Goal: Information Seeking & Learning: Understand process/instructions

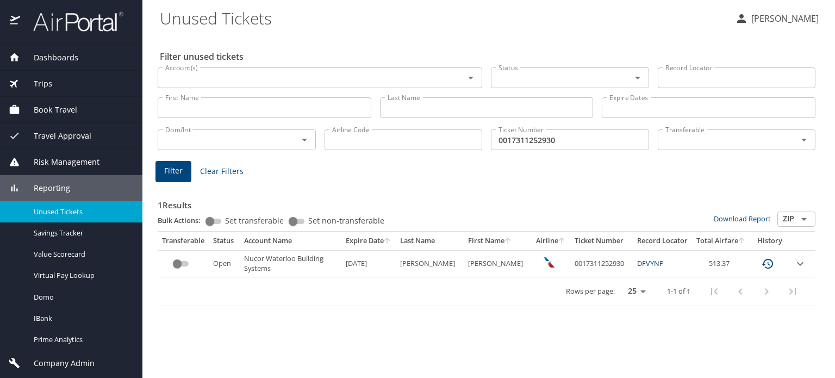
click at [589, 265] on td "0017311252930" at bounding box center [601, 263] width 63 height 27
copy td "0017311252930"
click at [404, 196] on h3 "1 Results" at bounding box center [487, 201] width 658 height 19
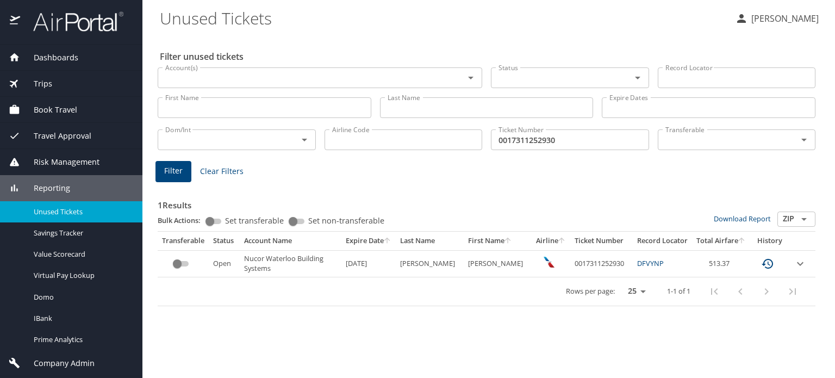
click at [375, 197] on h3 "1 Results" at bounding box center [487, 201] width 658 height 19
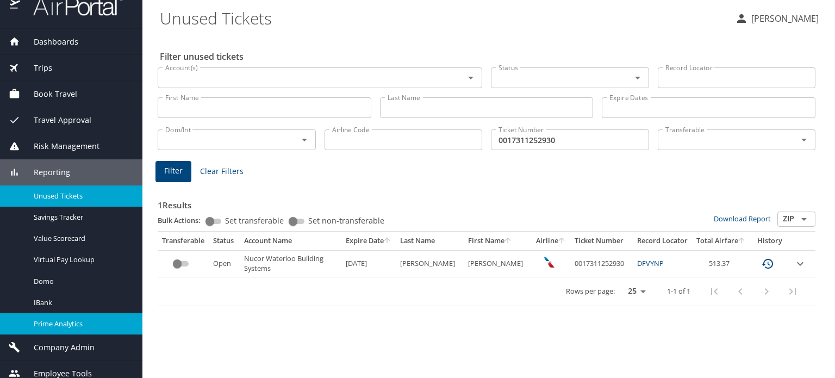
scroll to position [24, 0]
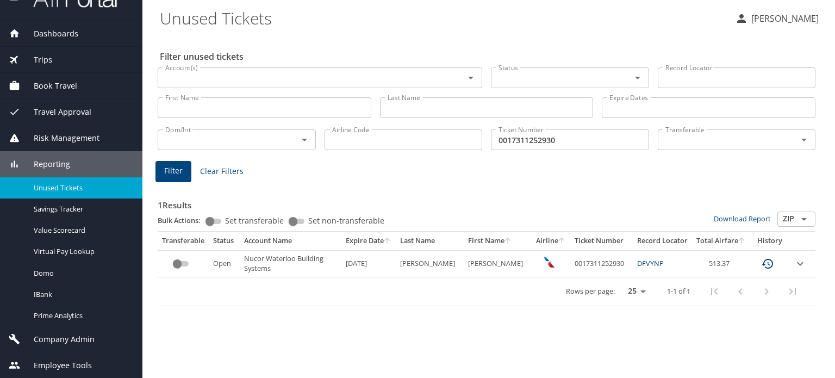
click at [80, 338] on span "Company Admin" at bounding box center [57, 339] width 74 height 12
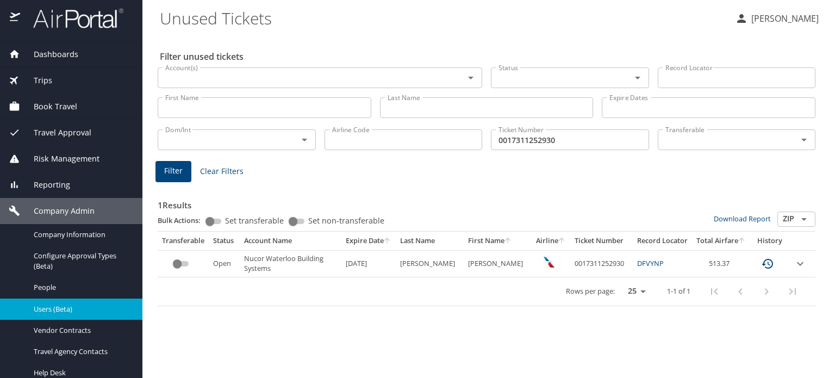
scroll to position [0, 0]
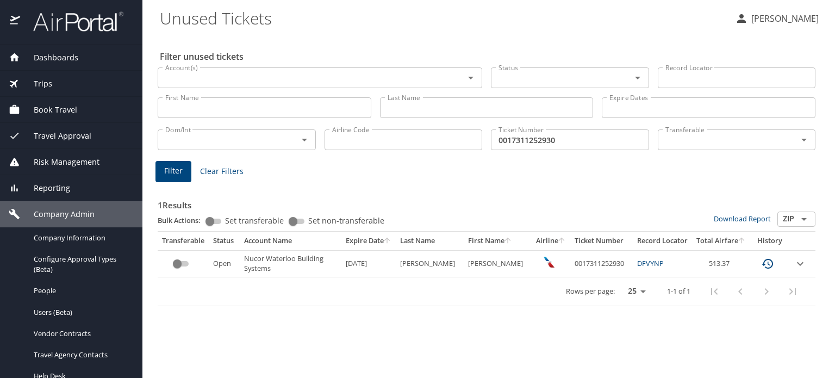
click at [76, 161] on span "Risk Management" at bounding box center [59, 162] width 79 height 12
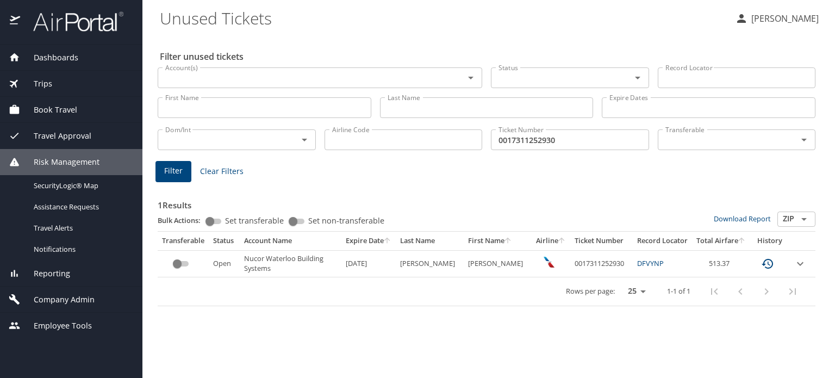
click at [46, 93] on div "Trips" at bounding box center [71, 84] width 142 height 26
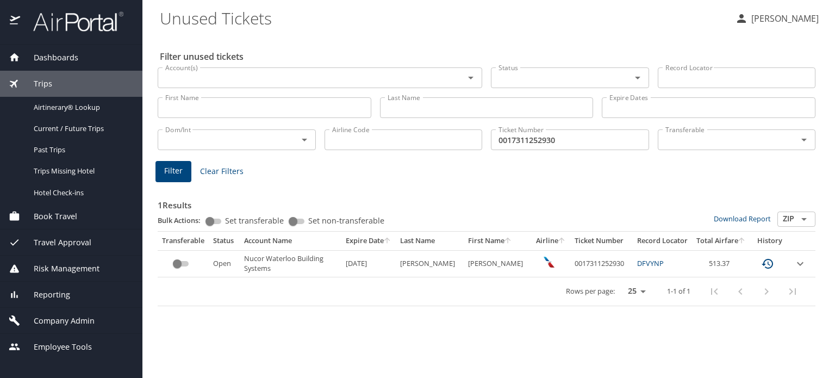
click at [67, 75] on div "Trips" at bounding box center [71, 84] width 142 height 26
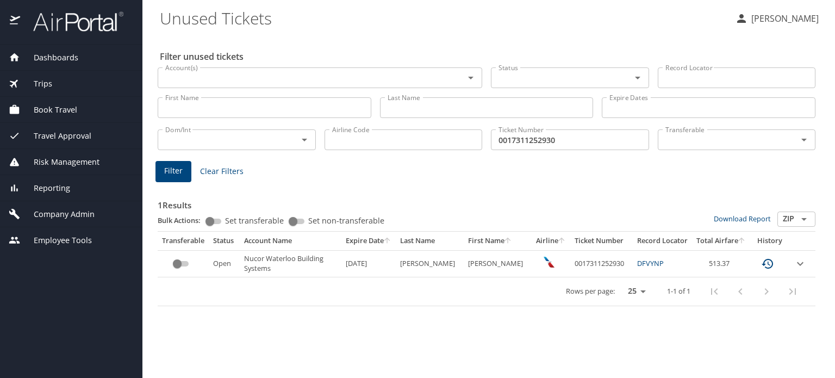
click at [329, 21] on Tickets "Unused Tickets" at bounding box center [443, 18] width 566 height 34
click at [370, 332] on div "Filter unused tickets Account(s) Account(s) Status Status Record Locator Record…" at bounding box center [489, 206] width 658 height 343
click at [583, 266] on td "0017311252930" at bounding box center [601, 263] width 63 height 27
copy td "0017311252930"
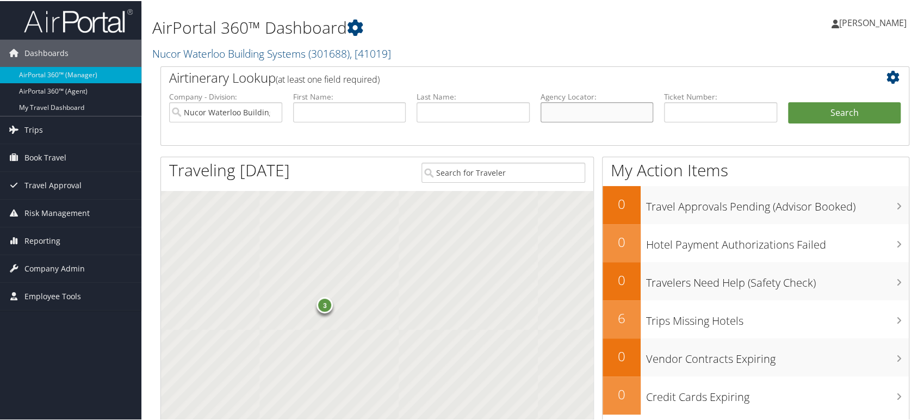
click at [575, 116] on input "text" at bounding box center [596, 111] width 113 height 20
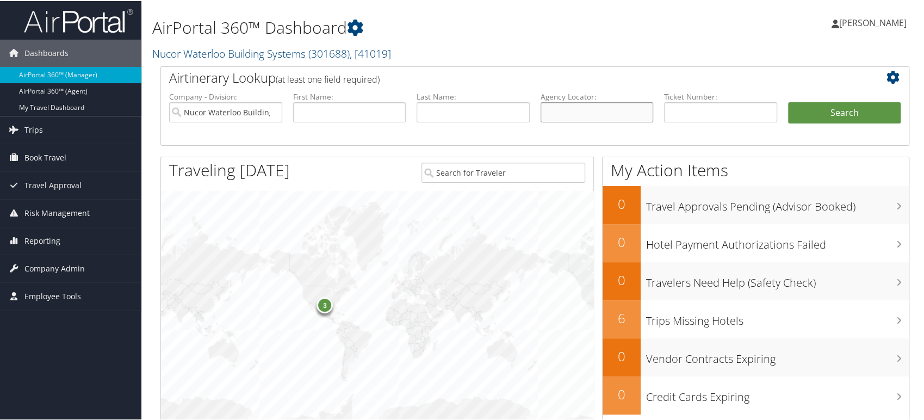
paste input "DND3YF"
type input "DND3YF"
drag, startPoint x: 756, startPoint y: 108, endPoint x: 764, endPoint y: 108, distance: 8.2
click at [756, 108] on input "text" at bounding box center [720, 111] width 113 height 20
click at [802, 113] on button "Search" at bounding box center [844, 112] width 113 height 22
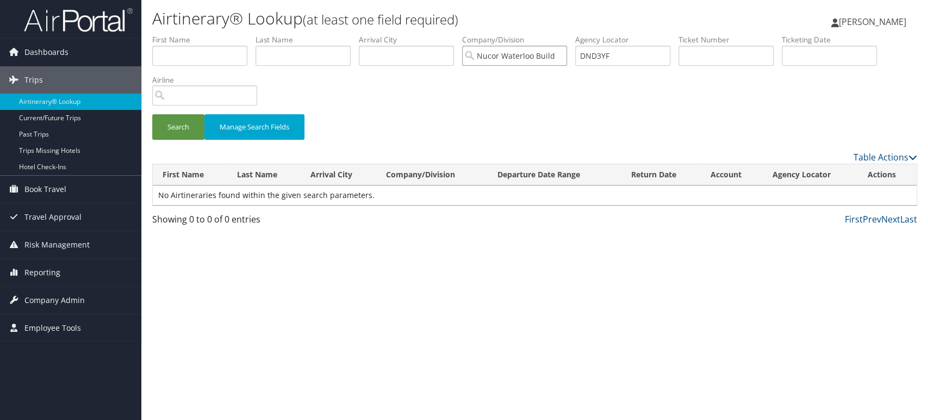
click at [561, 55] on input "Nucor Waterloo Building Systems" at bounding box center [514, 56] width 105 height 20
click at [174, 127] on button "Search" at bounding box center [178, 127] width 52 height 26
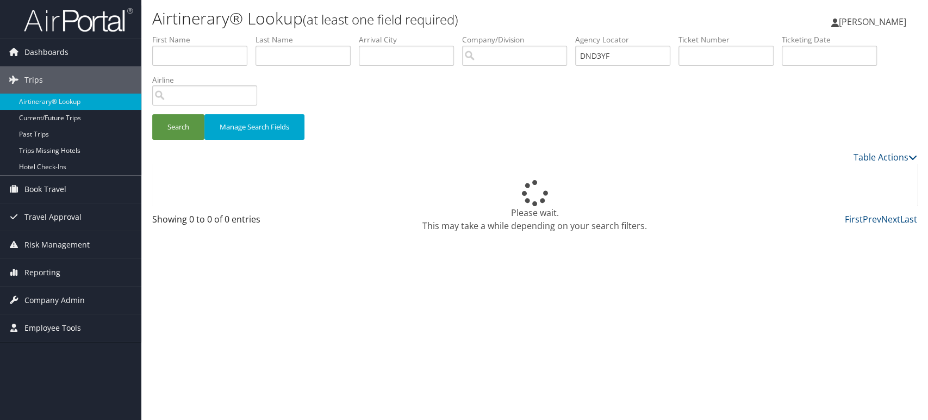
click at [444, 304] on div "Airtinerary® Lookup (at least one field required) Iqbal Ansari Iqbal Ansari My …" at bounding box center [534, 210] width 787 height 420
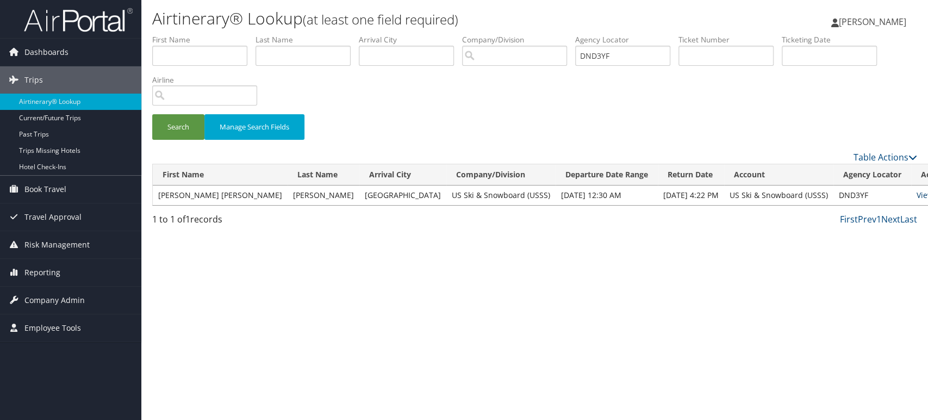
click at [916, 195] on link "View" at bounding box center [924, 195] width 17 height 10
drag, startPoint x: 638, startPoint y: 56, endPoint x: 491, endPoint y: 55, distance: 146.2
click at [495, 34] on ul "First Name Last Name Departure City Arrival City Company/Division Airport/City …" at bounding box center [534, 34] width 765 height 0
paste input "L8L6K"
click at [189, 128] on button "Search" at bounding box center [178, 127] width 52 height 26
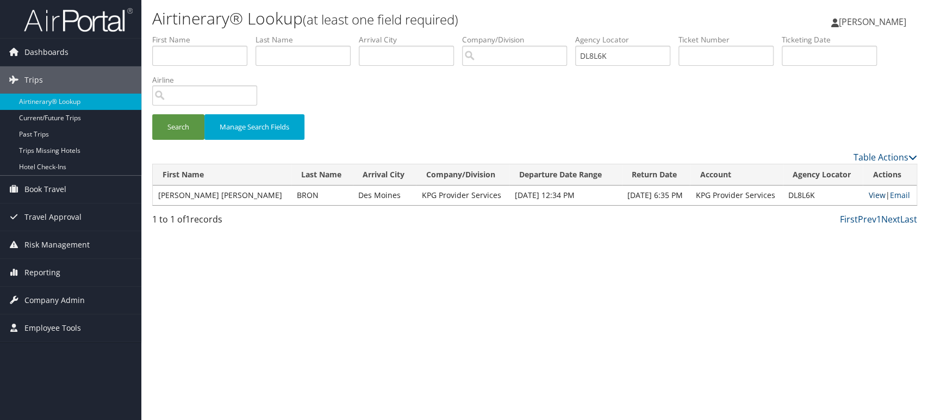
click at [868, 198] on link "View" at bounding box center [876, 195] width 17 height 10
drag, startPoint x: 641, startPoint y: 58, endPoint x: 497, endPoint y: 61, distance: 144.1
click at [497, 34] on ul "First Name Last Name Departure City Arrival City Company/Division Airport/City …" at bounding box center [534, 34] width 765 height 0
paste input "NRYLW"
click at [180, 127] on button "Search" at bounding box center [178, 127] width 52 height 26
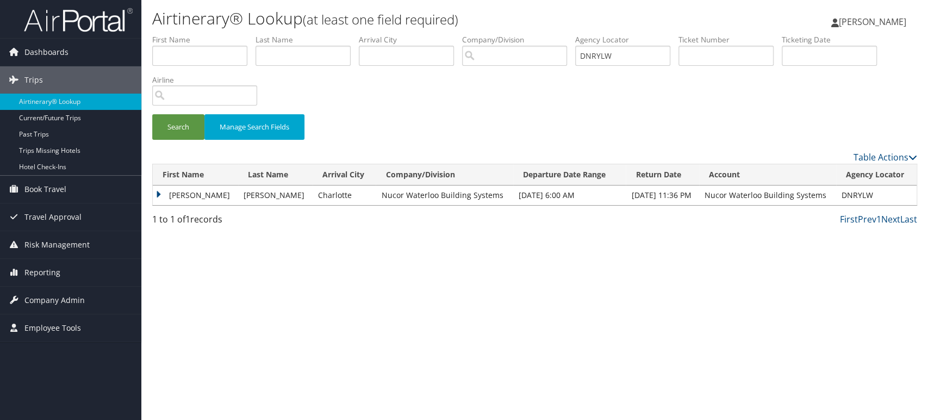
drag, startPoint x: 160, startPoint y: 195, endPoint x: 162, endPoint y: 200, distance: 5.7
click at [160, 195] on td "TONYA" at bounding box center [195, 195] width 85 height 20
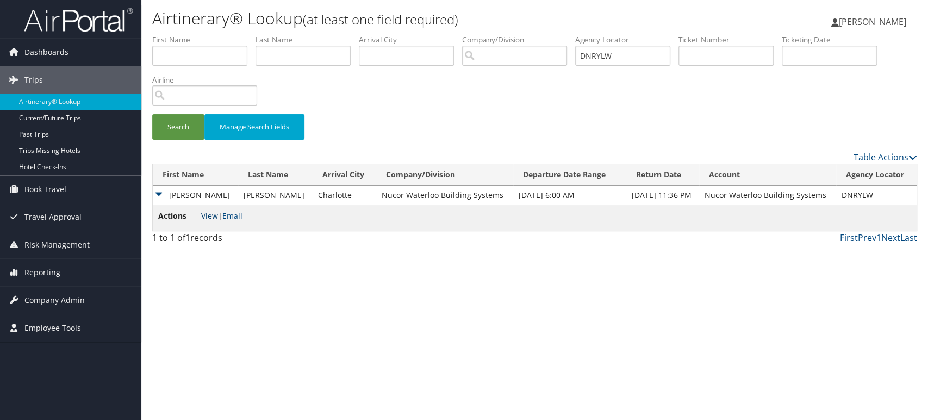
click at [208, 216] on link "View" at bounding box center [209, 215] width 17 height 10
drag, startPoint x: 652, startPoint y: 51, endPoint x: 504, endPoint y: 58, distance: 148.0
click at [504, 34] on ul "First Name Last Name Departure City Arrival City Company/Division Airport/City …" at bounding box center [534, 34] width 765 height 0
paste input "SNDV"
type input "DNSNDV"
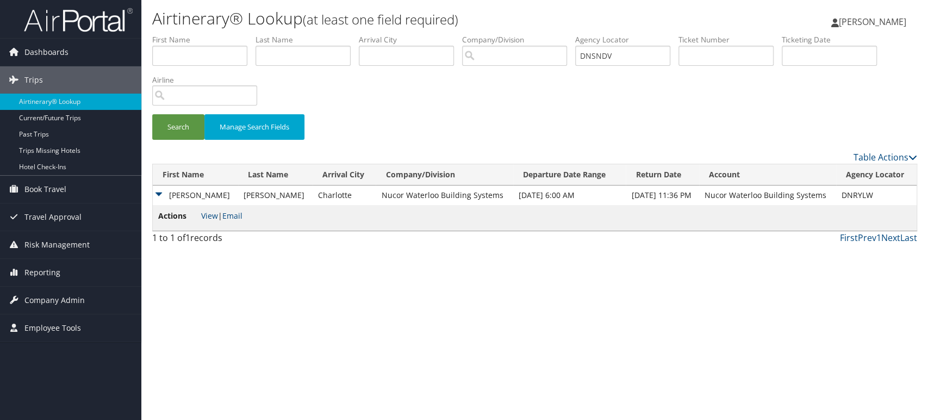
click at [491, 77] on div "Search Manage Search Fields" at bounding box center [534, 92] width 781 height 116
click at [178, 126] on button "Search" at bounding box center [178, 127] width 52 height 26
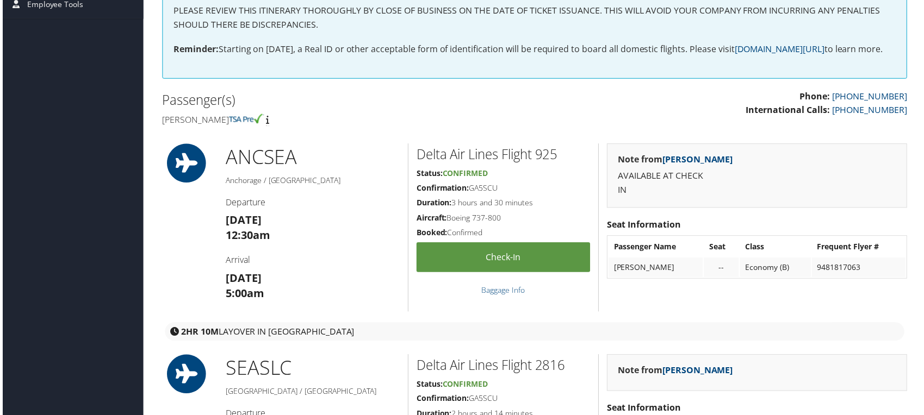
click at [169, 127] on h4 "[PERSON_NAME]" at bounding box center [343, 121] width 366 height 12
drag, startPoint x: 169, startPoint y: 134, endPoint x: 241, endPoint y: 130, distance: 71.8
click at [241, 127] on h4 "[PERSON_NAME]" at bounding box center [343, 121] width 366 height 12
copy h4 "[PERSON_NAME]"
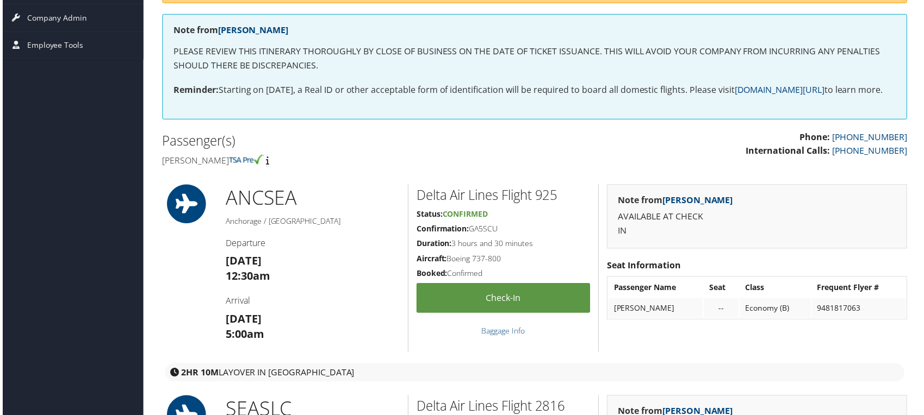
scroll to position [121, 0]
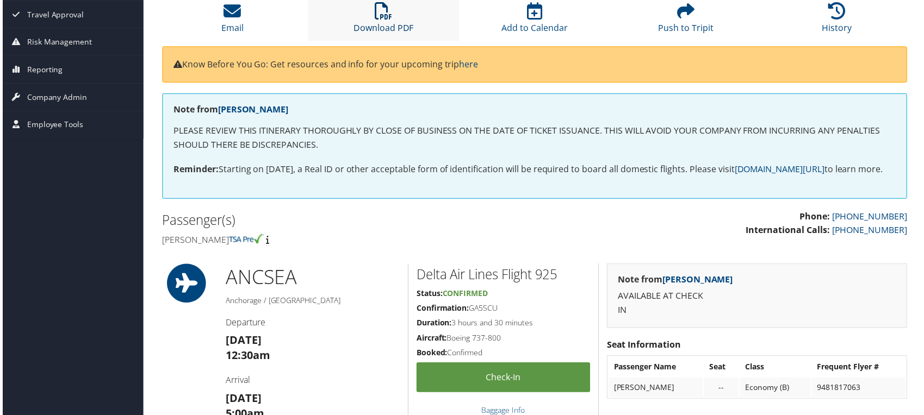
click at [376, 18] on icon at bounding box center [382, 10] width 17 height 17
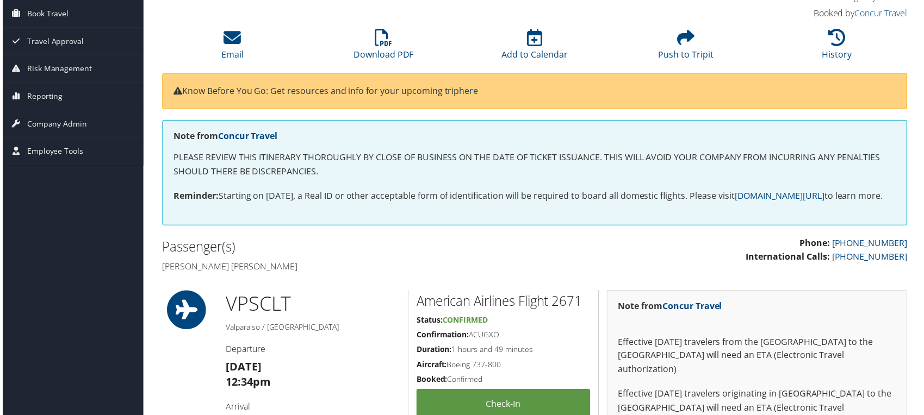
scroll to position [302, 0]
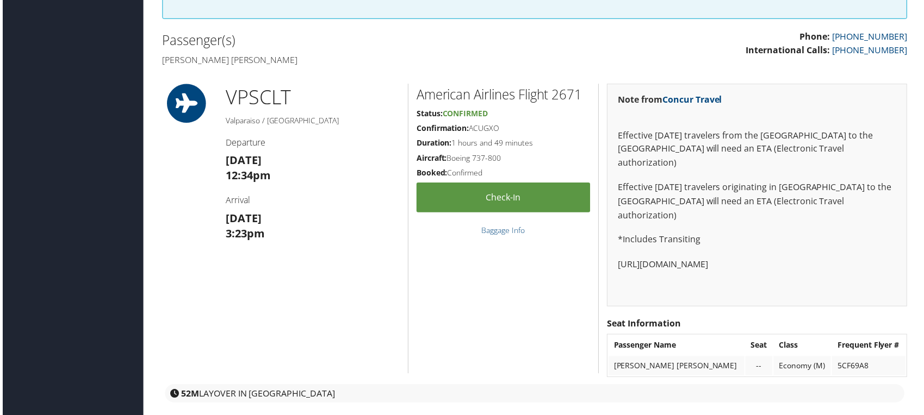
click at [170, 66] on h4 "[PERSON_NAME] [PERSON_NAME]" at bounding box center [343, 60] width 366 height 12
drag, startPoint x: 170, startPoint y: 68, endPoint x: 217, endPoint y: 71, distance: 47.9
click at [217, 66] on h4 "[PERSON_NAME] [PERSON_NAME]" at bounding box center [343, 60] width 366 height 12
copy h4 "[PERSON_NAME] [PERSON_NAME]"
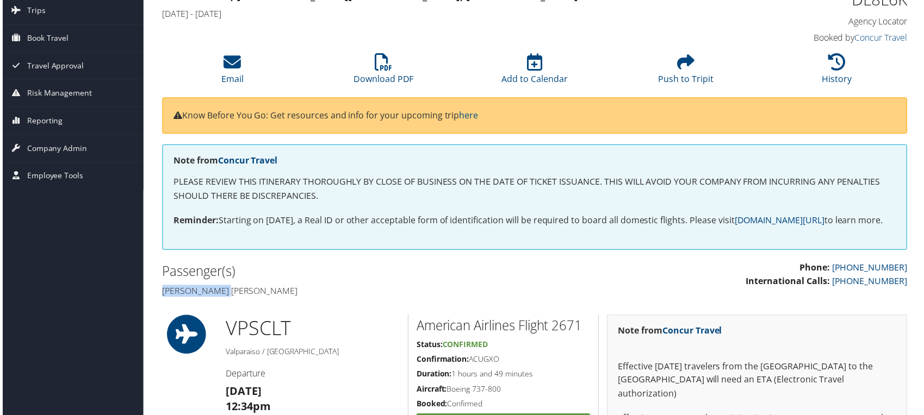
scroll to position [60, 0]
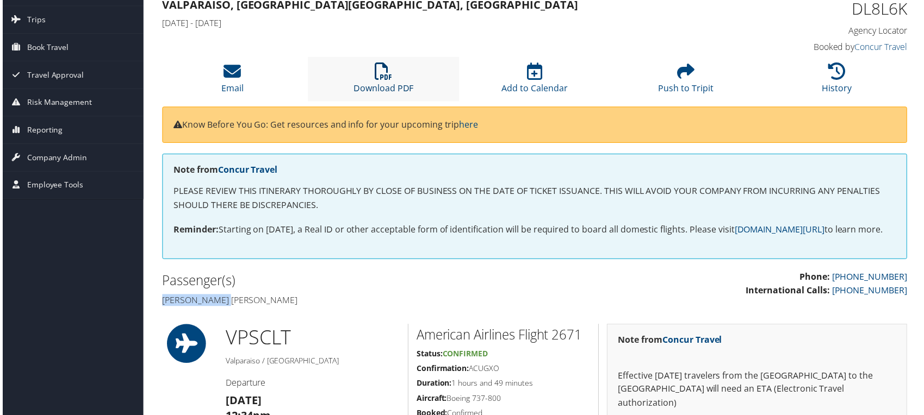
click at [384, 74] on icon at bounding box center [382, 71] width 17 height 17
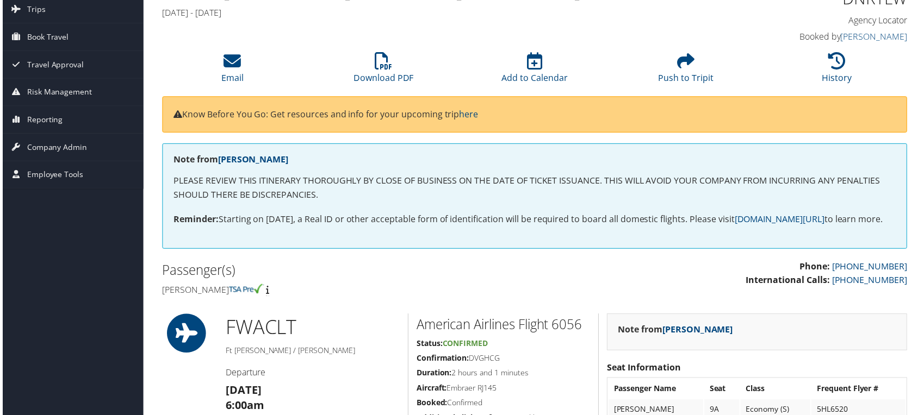
scroll to position [121, 0]
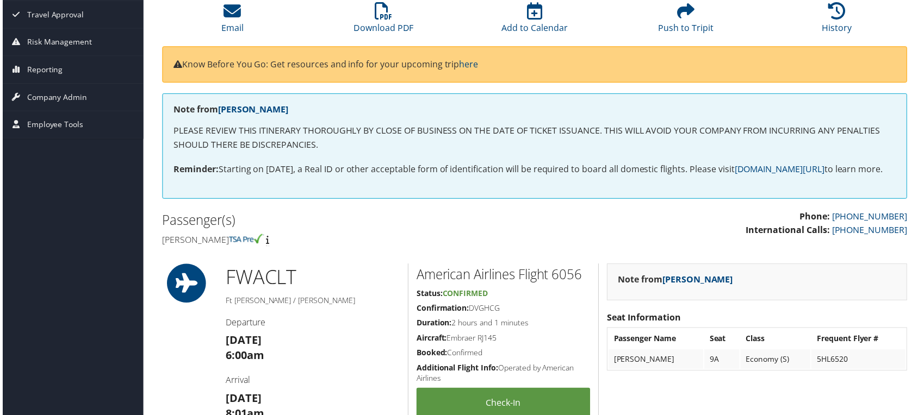
click at [179, 247] on h4 "Tonya Ream" at bounding box center [343, 241] width 366 height 12
drag, startPoint x: 179, startPoint y: 255, endPoint x: 199, endPoint y: 255, distance: 20.1
click at [199, 247] on h4 "Tonya Ream" at bounding box center [343, 241] width 366 height 12
copy h4 "Tonya Ream"
click at [383, 27] on link "Download PDF" at bounding box center [383, 21] width 60 height 26
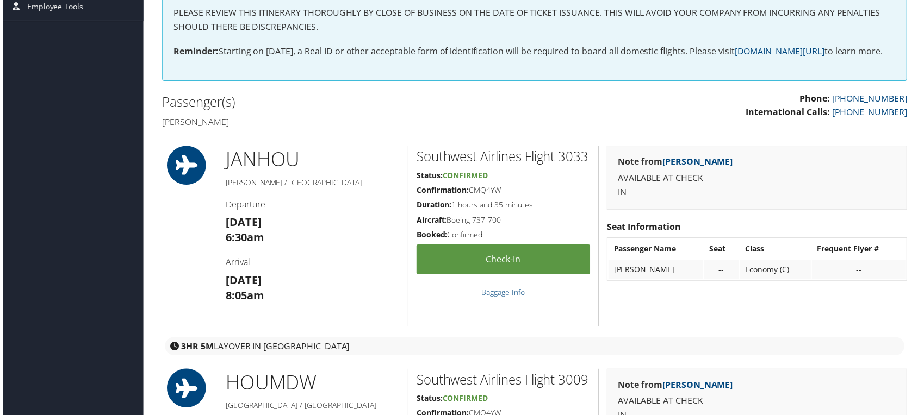
scroll to position [241, 0]
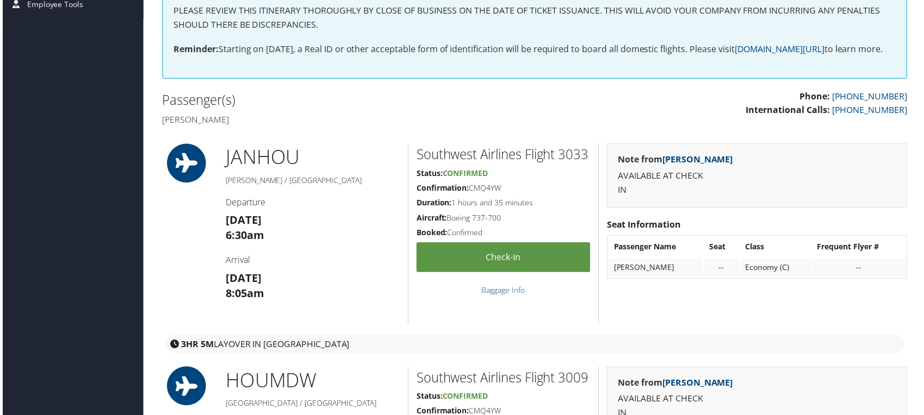
click at [180, 127] on h4 "Anndria Norris" at bounding box center [343, 121] width 366 height 12
drag, startPoint x: 180, startPoint y: 134, endPoint x: 207, endPoint y: 134, distance: 27.2
click at [207, 127] on h4 "Anndria Norris" at bounding box center [343, 121] width 366 height 12
copy h4 "Anndria Norris"
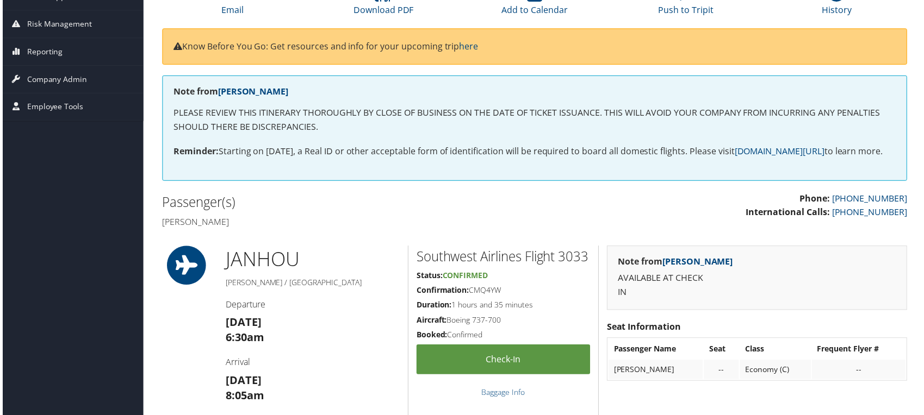
scroll to position [0, 0]
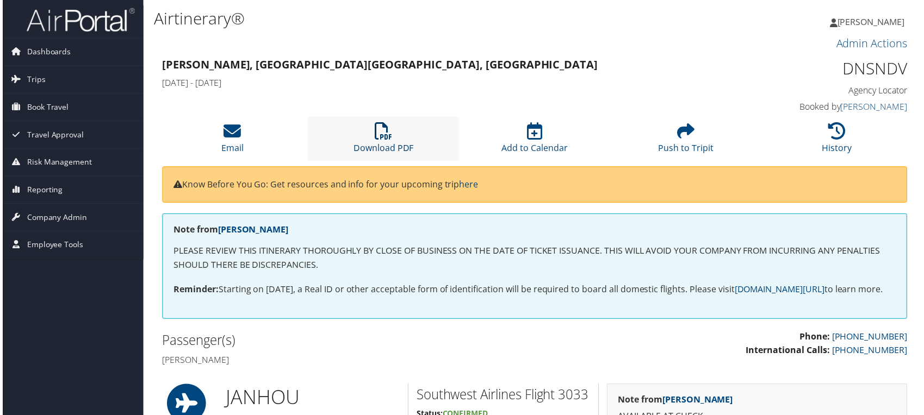
click at [383, 132] on icon at bounding box center [382, 131] width 17 height 17
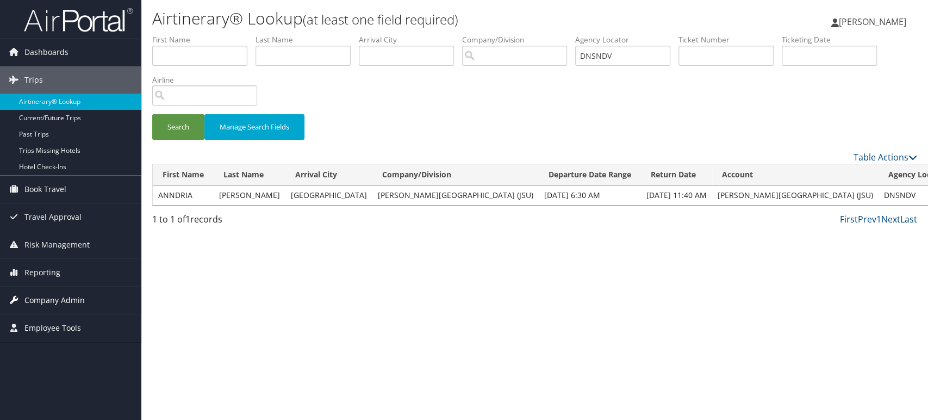
click at [56, 302] on span "Company Admin" at bounding box center [54, 299] width 60 height 27
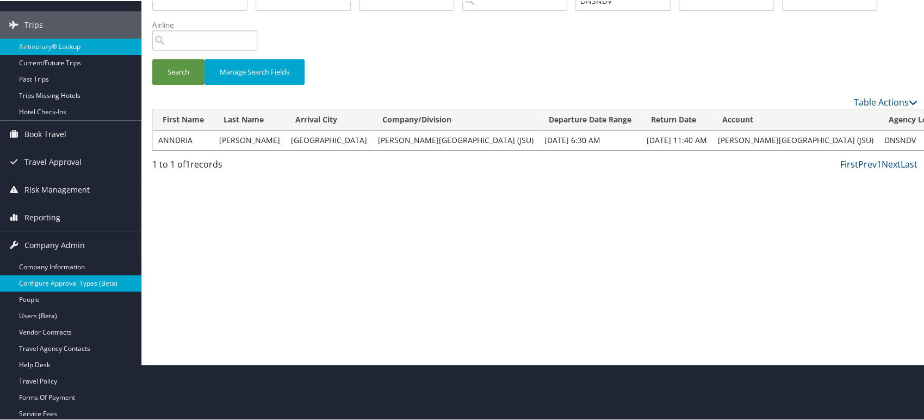
scroll to position [121, 0]
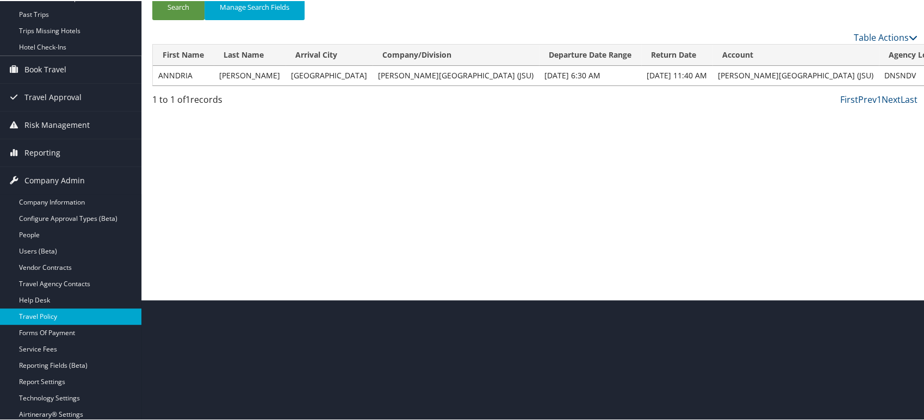
click at [70, 314] on link "Travel Policy" at bounding box center [70, 315] width 141 height 16
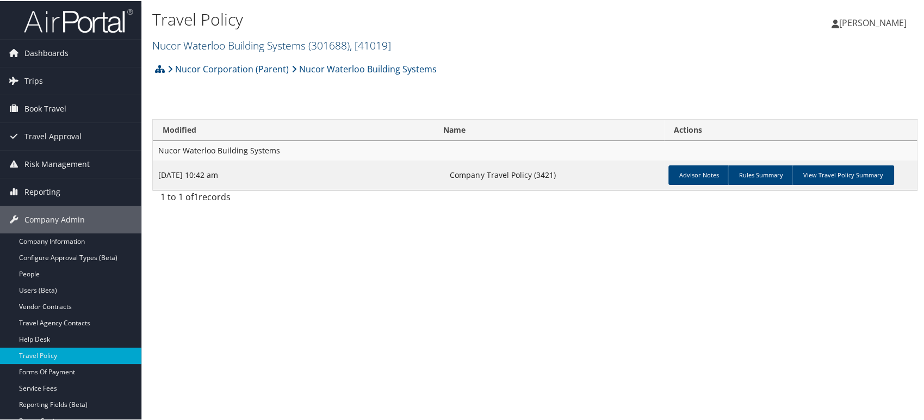
click at [366, 39] on span ", [ 41019 ]" at bounding box center [370, 44] width 41 height 15
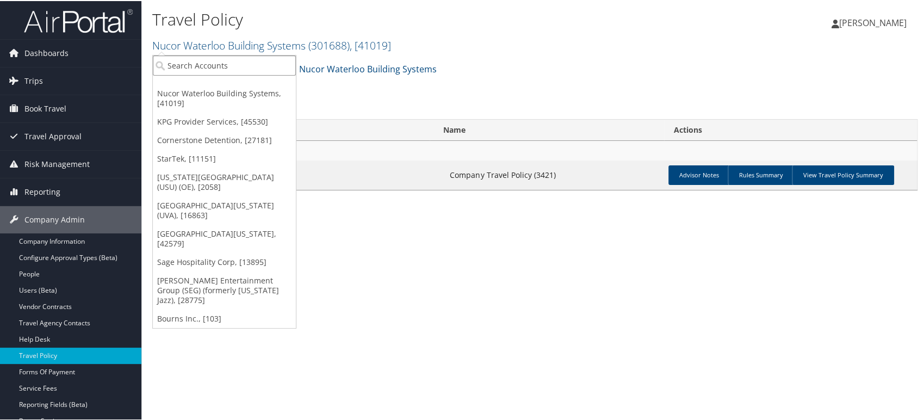
click at [201, 64] on input "search" at bounding box center [224, 64] width 143 height 20
type input "a"
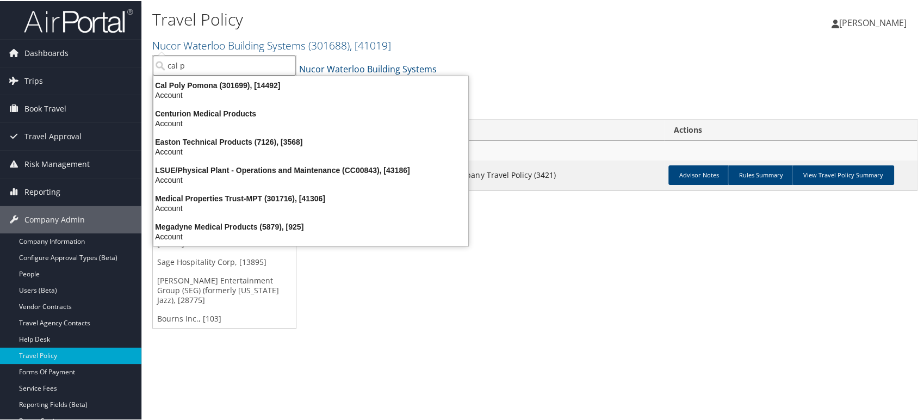
type input "cal p"
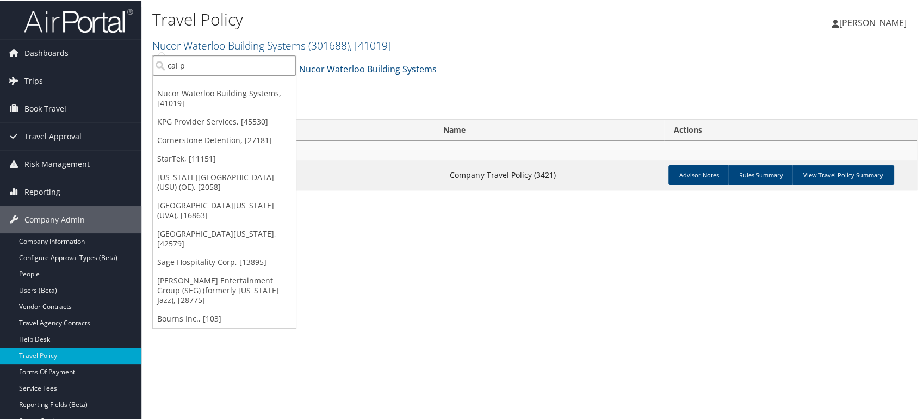
drag, startPoint x: 227, startPoint y: 65, endPoint x: 170, endPoint y: 65, distance: 57.1
click at [170, 65] on input "cal p" at bounding box center [224, 64] width 143 height 20
paste input "301699"
type input "301699"
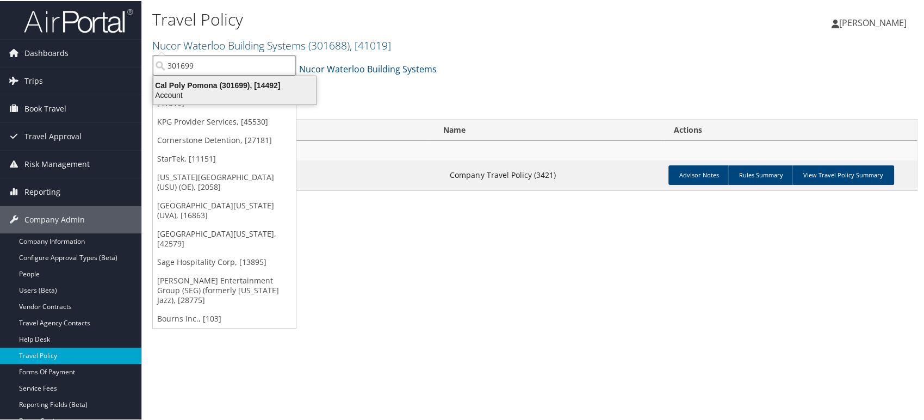
click at [209, 90] on div "Account" at bounding box center [235, 94] width 176 height 10
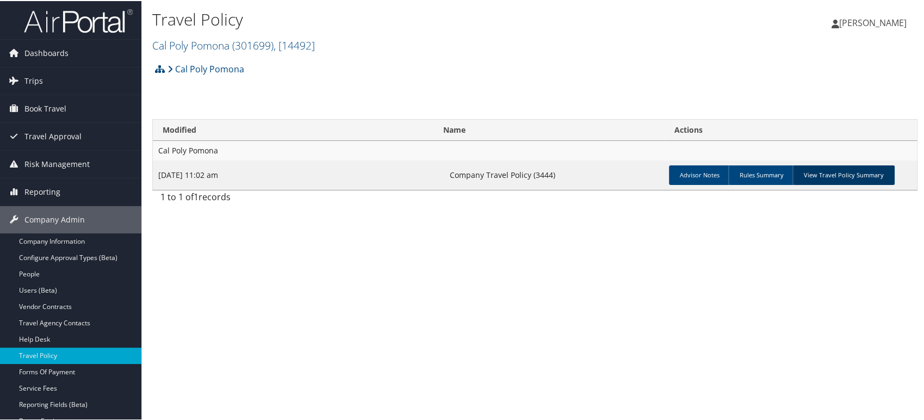
click at [831, 169] on link "View Travel Policy Summary" at bounding box center [843, 174] width 102 height 20
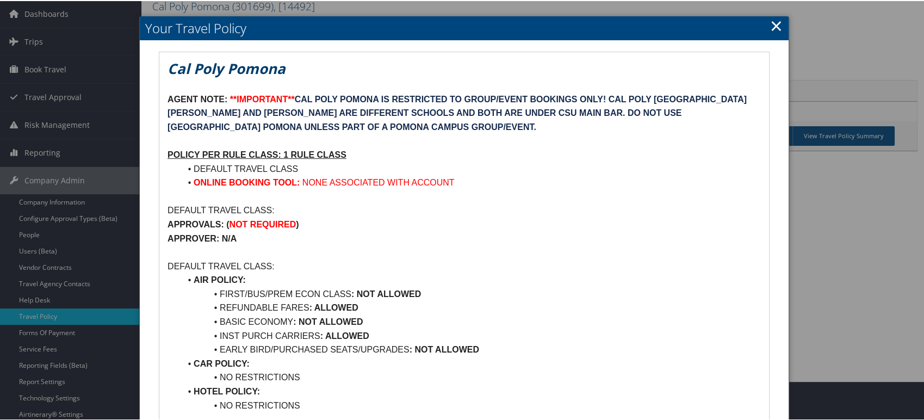
scroll to position [60, 0]
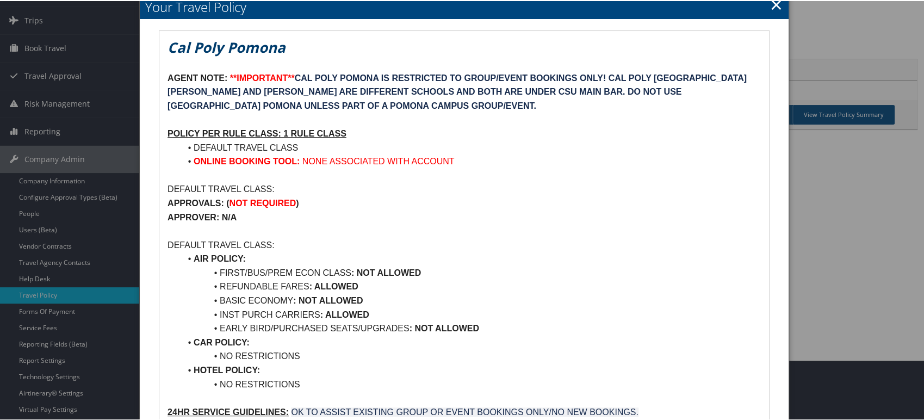
click at [352, 105] on p "AGENT NOTE: **IMPORTANT** CAL POLY POMONA IS RESTRICTED TO GROUP/EVENT BOOKINGS…" at bounding box center [463, 91] width 593 height 42
click at [372, 129] on p "POLICY PER RULE CLASS: 1 RULE CLASS" at bounding box center [463, 133] width 593 height 14
click at [386, 130] on p "POLICY PER RULE CLASS: 1 RULE CLASS" at bounding box center [463, 133] width 593 height 14
click at [618, 74] on strong "CAL POLY POMONA IS RESTRICTED TO GROUP/EVENT BOOKINGS ONLY! CAL POLY [GEOGRAPHI…" at bounding box center [456, 90] width 579 height 37
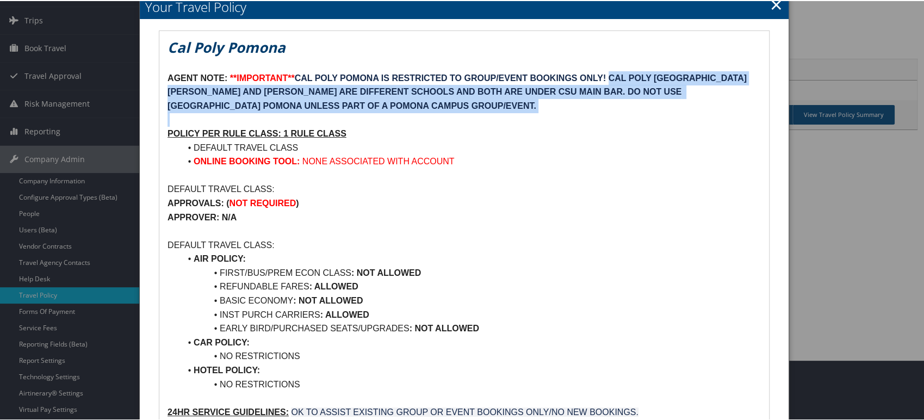
drag, startPoint x: 618, startPoint y: 74, endPoint x: 548, endPoint y: 99, distance: 74.3
click at [548, 99] on p "AGENT NOTE: **IMPORTANT** CAL POLY POMONA IS RESTRICTED TO GROUP/EVENT BOOKINGS…" at bounding box center [463, 91] width 593 height 42
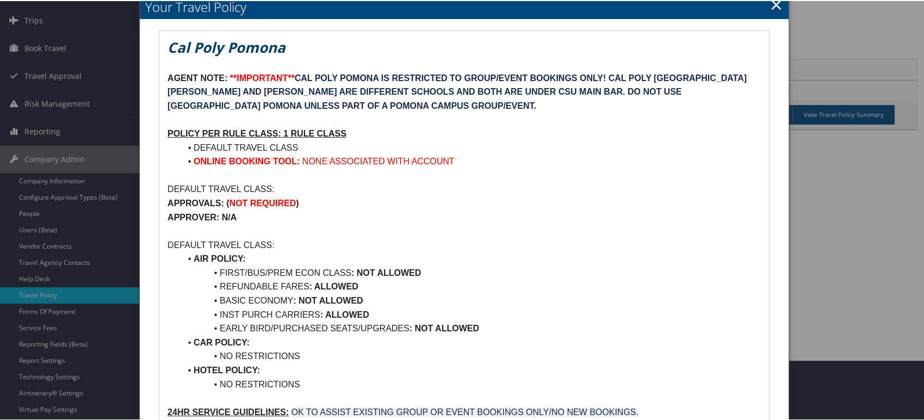
click at [495, 142] on li "DEFAULT TRAVEL CLASS" at bounding box center [470, 147] width 580 height 14
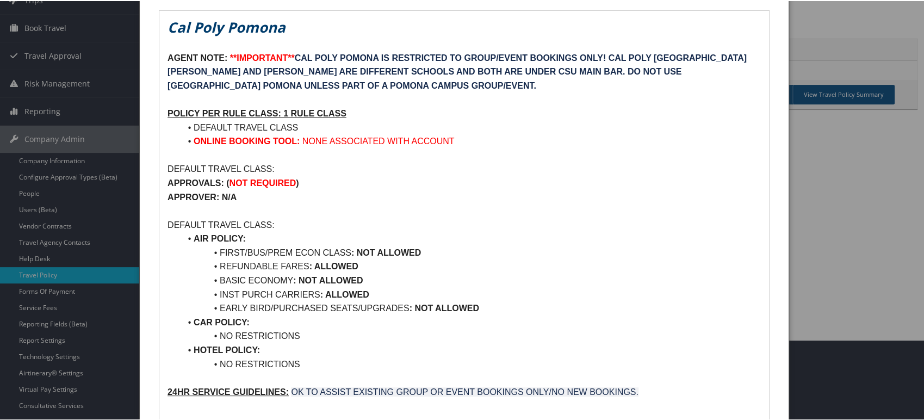
scroll to position [0, 0]
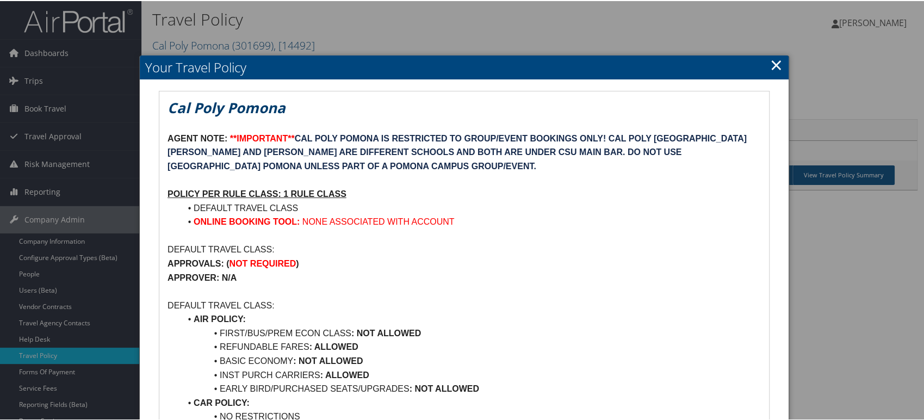
click at [770, 66] on link "×" at bounding box center [776, 64] width 13 height 22
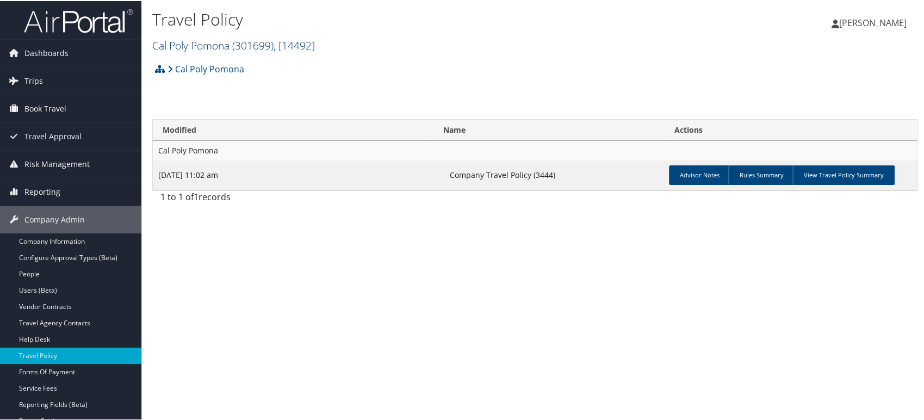
click at [287, 45] on span ", [ 14492 ]" at bounding box center [293, 44] width 41 height 15
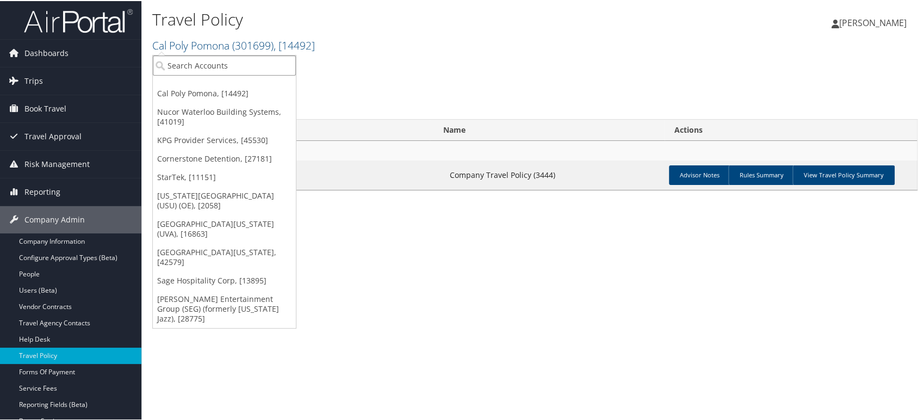
click at [230, 63] on input "search" at bounding box center [224, 64] width 143 height 20
click at [188, 66] on input "search" at bounding box center [224, 64] width 143 height 20
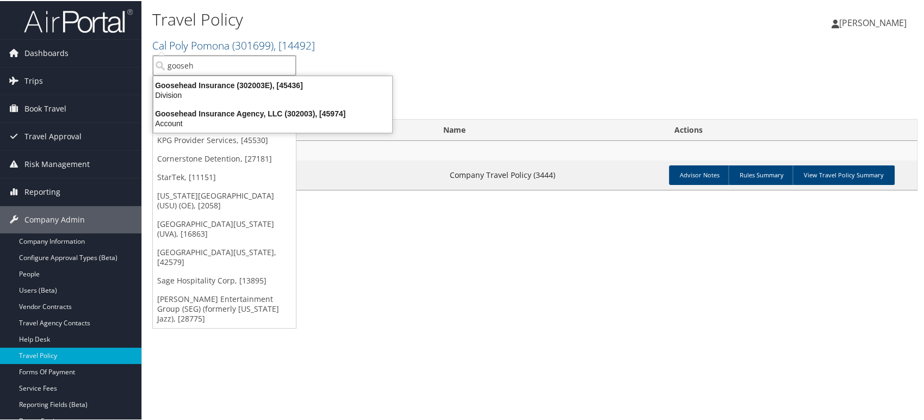
type input "gooseh"
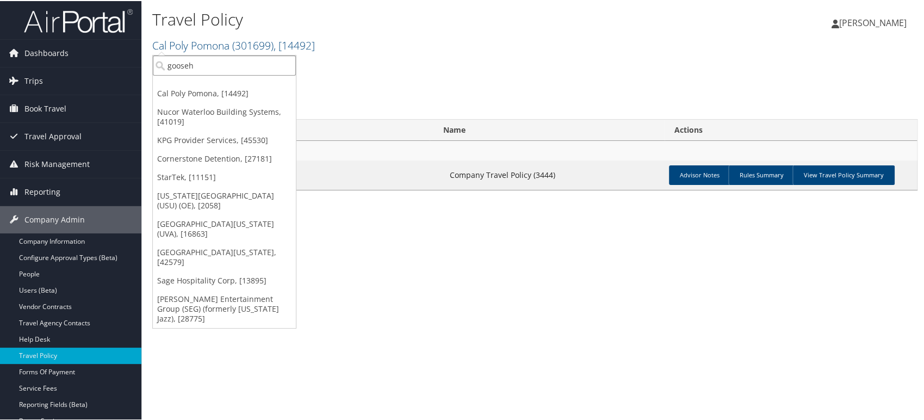
click at [213, 61] on input "gooseh" at bounding box center [224, 64] width 143 height 20
type input "goosehe"
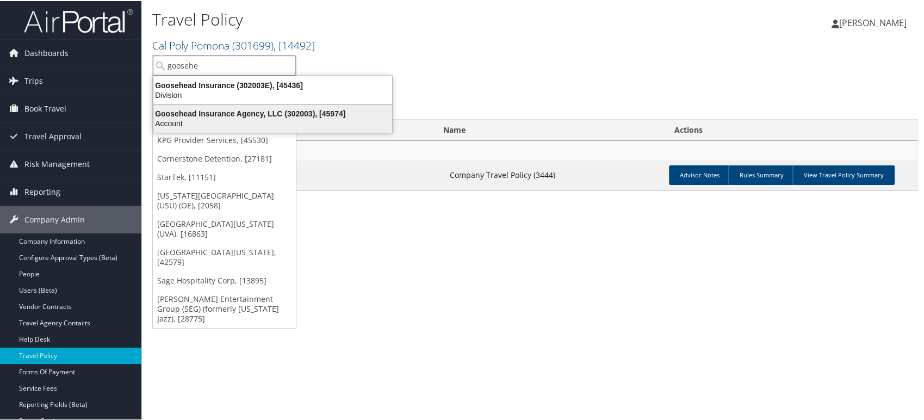
click at [239, 115] on div "Goosehead Insurance Agency, LLC (302003), [45974]" at bounding box center [273, 113] width 252 height 10
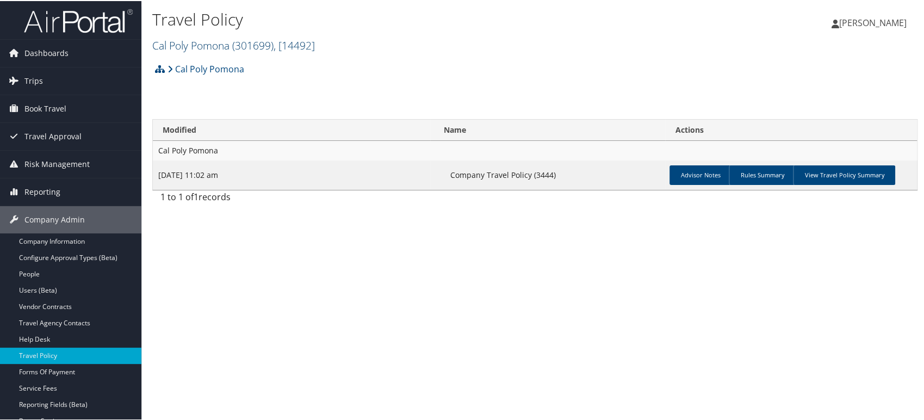
click at [297, 43] on span ", [ 14492 ]" at bounding box center [293, 44] width 41 height 15
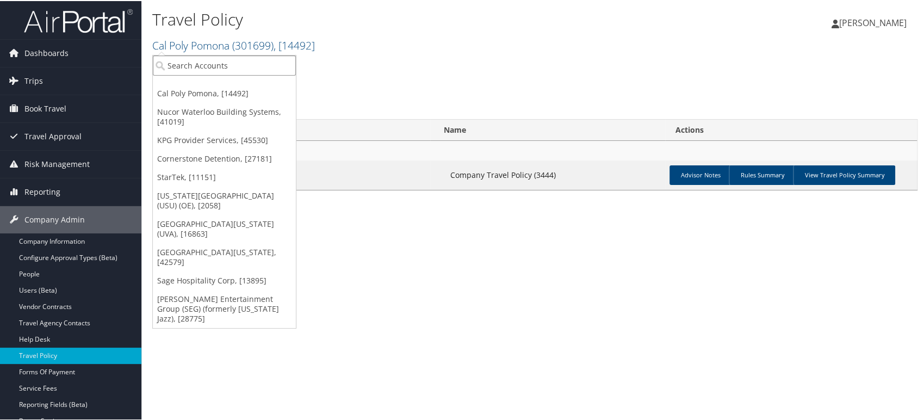
click at [205, 64] on input "search" at bounding box center [224, 64] width 143 height 20
type input "csumain"
drag, startPoint x: 217, startPoint y: 64, endPoint x: 141, endPoint y: 63, distance: 75.6
click at [141, 63] on div "Travel Policy [GEOGRAPHIC_DATA] ( 301699 ) , [ 14492 ] Cal Poly Pomona Nucor Wa…" at bounding box center [534, 210] width 787 height 420
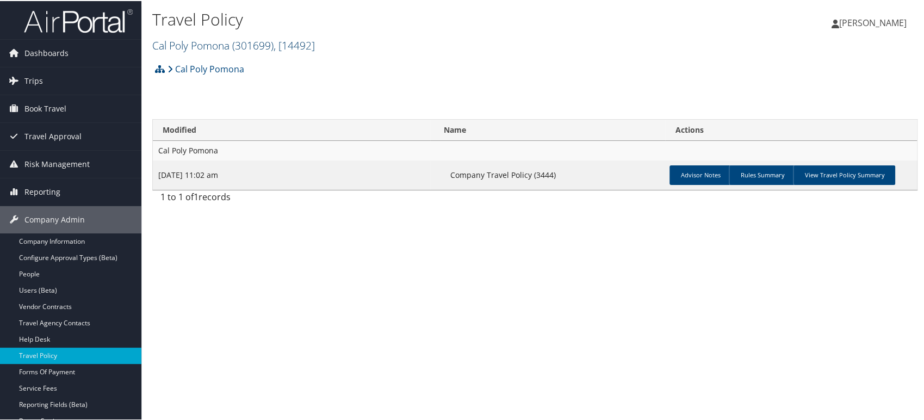
click at [265, 40] on span "( 301699 )" at bounding box center [252, 44] width 41 height 15
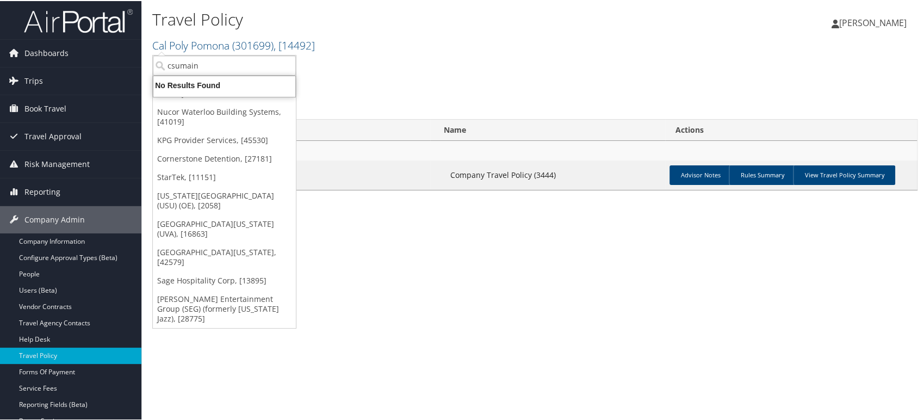
click at [443, 102] on div "Cal Poly Pomona Account Structure Cal Poly Pomona (301699) ACTIVE Create Child …" at bounding box center [534, 132] width 765 height 151
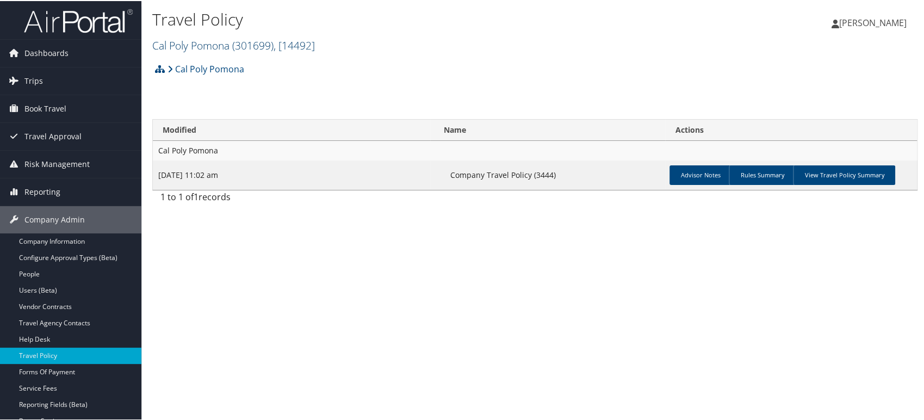
click at [286, 50] on span ", [ 14492 ]" at bounding box center [293, 44] width 41 height 15
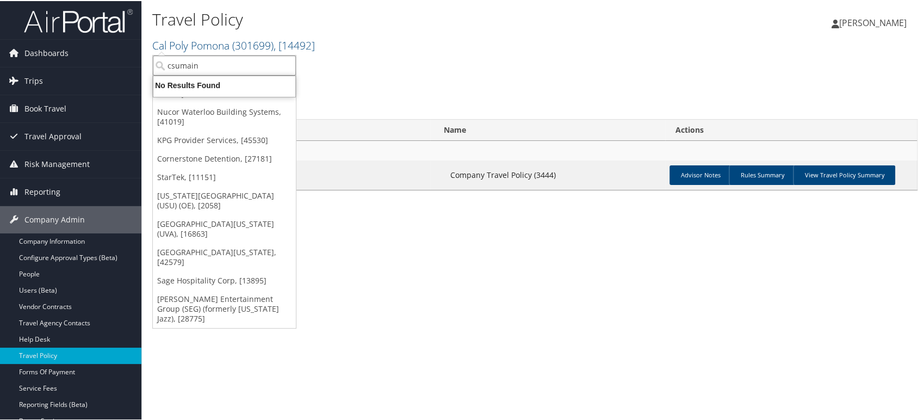
click at [225, 65] on input "csumain" at bounding box center [224, 64] width 143 height 20
paste input "CALIFORNIA STATE UNIVERSITY"
type input "CALIFORNIA STATE UNIVERSITY"
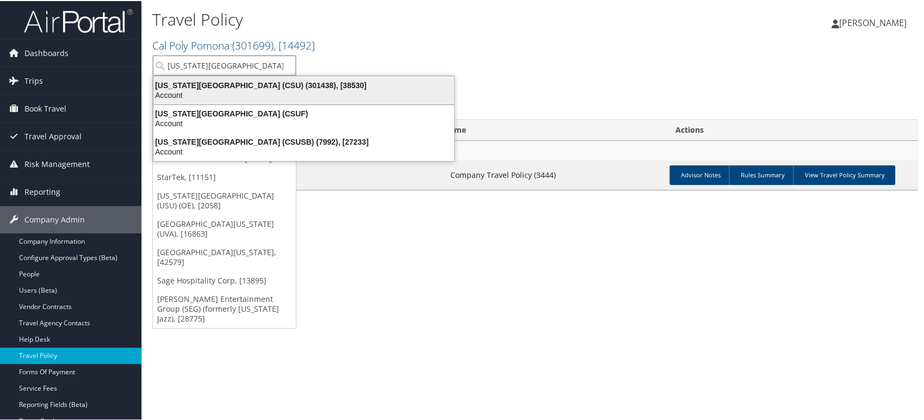
click at [249, 90] on div "Account" at bounding box center [304, 94] width 314 height 10
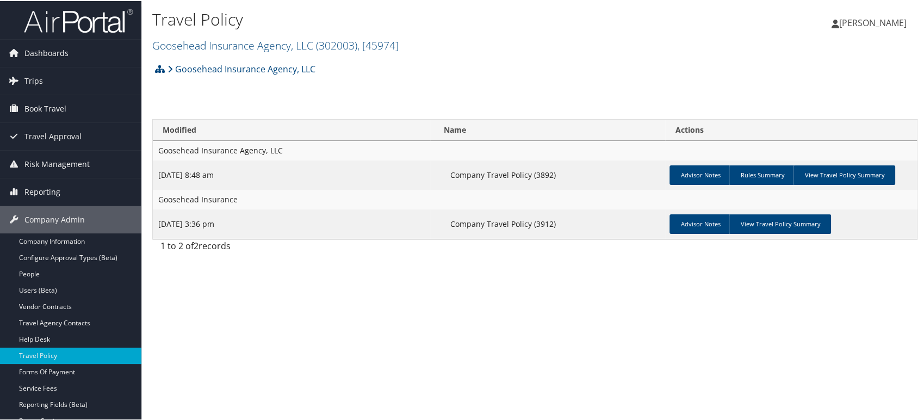
click at [514, 285] on div "Travel Policy Goosehead Insurance Agency, LLC ( 302003 ) , [ 45974 ] Goosehead …" at bounding box center [534, 210] width 787 height 420
click at [860, 173] on link "View Travel Policy Summary" at bounding box center [844, 174] width 102 height 20
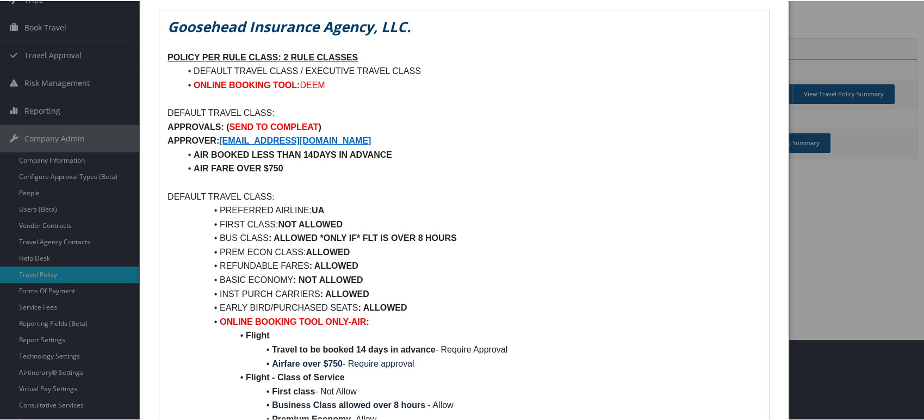
scroll to position [60, 0]
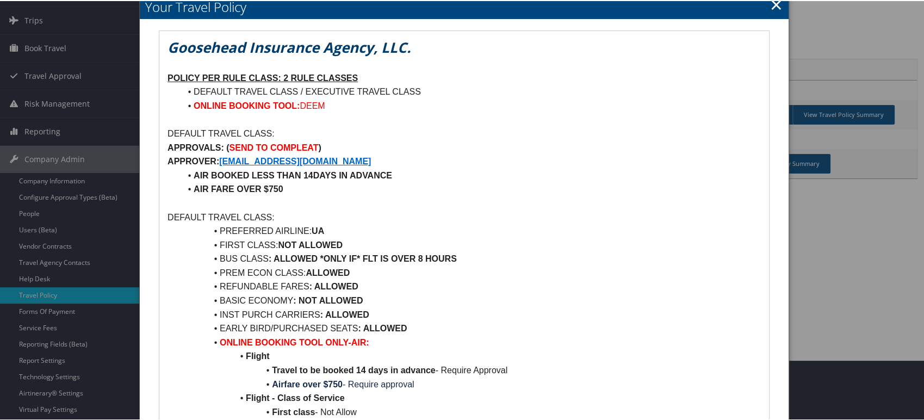
click at [203, 43] on em "Goosehead Insurance Agency, LLC." at bounding box center [288, 46] width 243 height 20
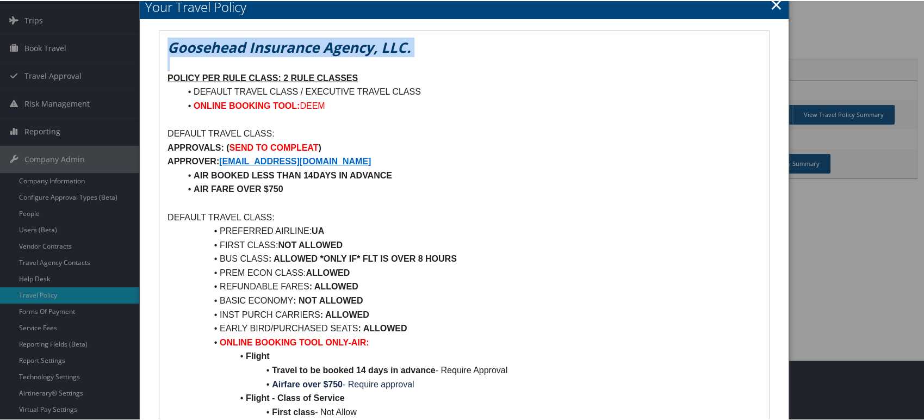
drag, startPoint x: 203, startPoint y: 43, endPoint x: 482, endPoint y: 47, distance: 278.9
click at [482, 47] on h1 "Goosehead Insurance Agency, LLC." at bounding box center [463, 46] width 593 height 20
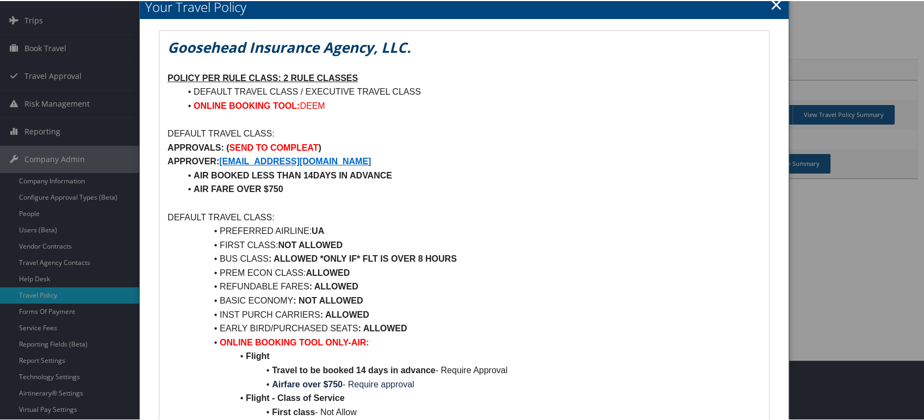
drag, startPoint x: 507, startPoint y: 129, endPoint x: 491, endPoint y: 129, distance: 15.2
click at [507, 130] on p "DEFAULT TRAVEL CLASS:" at bounding box center [463, 133] width 593 height 14
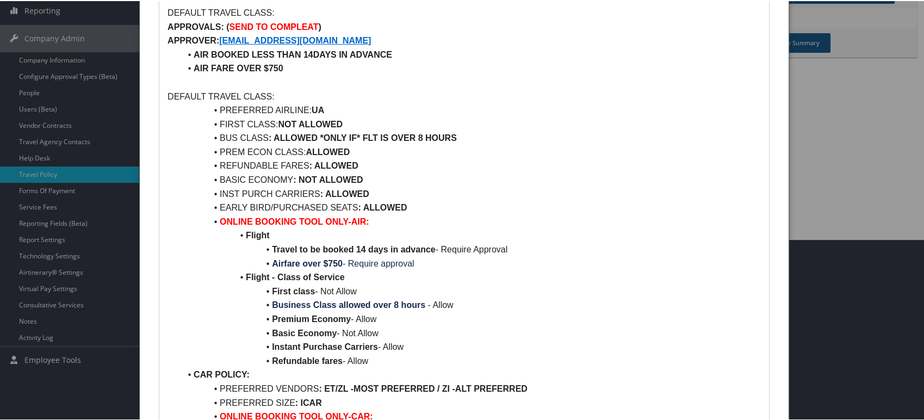
scroll to position [121, 0]
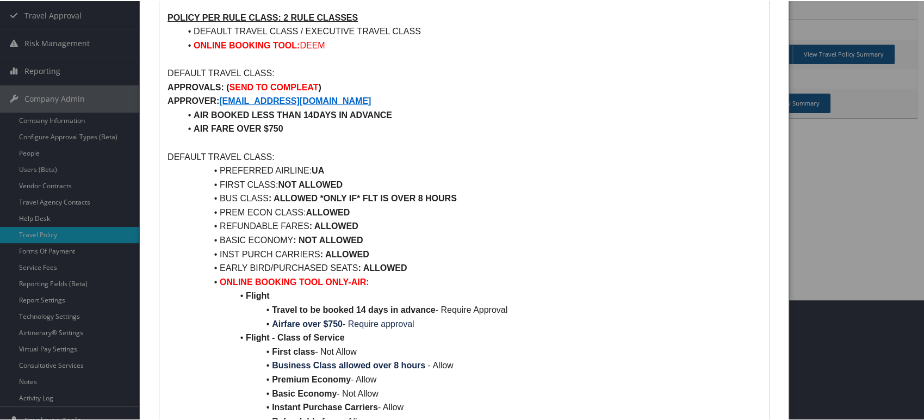
click at [202, 111] on strong "AIR BOOKED LESS THAN 14DAYS IN ADVANCE" at bounding box center [293, 113] width 198 height 9
drag, startPoint x: 202, startPoint y: 111, endPoint x: 383, endPoint y: 104, distance: 181.7
click at [289, 135] on p at bounding box center [463, 142] width 593 height 14
drag, startPoint x: 294, startPoint y: 126, endPoint x: 194, endPoint y: 131, distance: 100.7
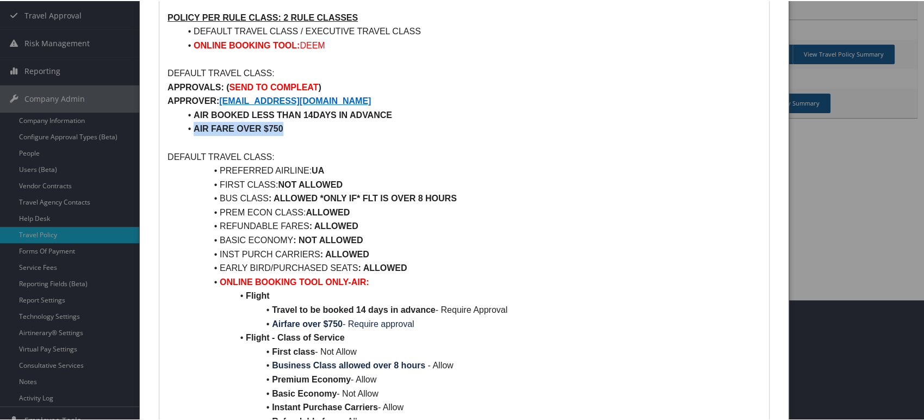
click at [194, 131] on li "AIR FARE OVER $750" at bounding box center [470, 128] width 580 height 14
click at [375, 132] on li "AIR FARE OVER $750" at bounding box center [470, 128] width 580 height 14
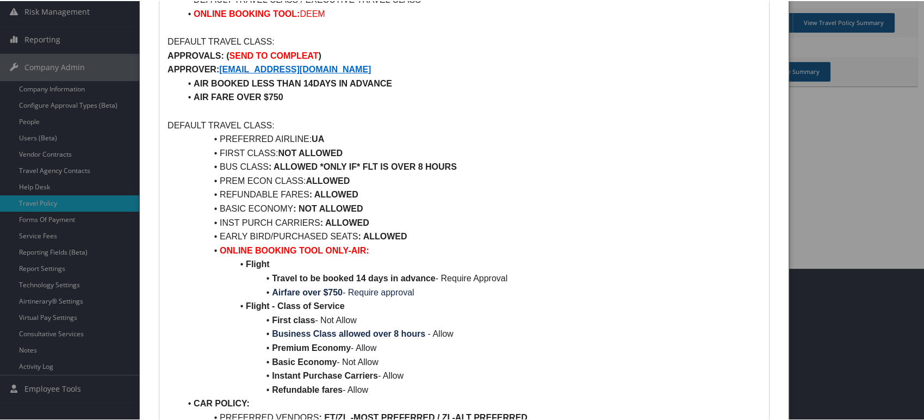
scroll to position [181, 0]
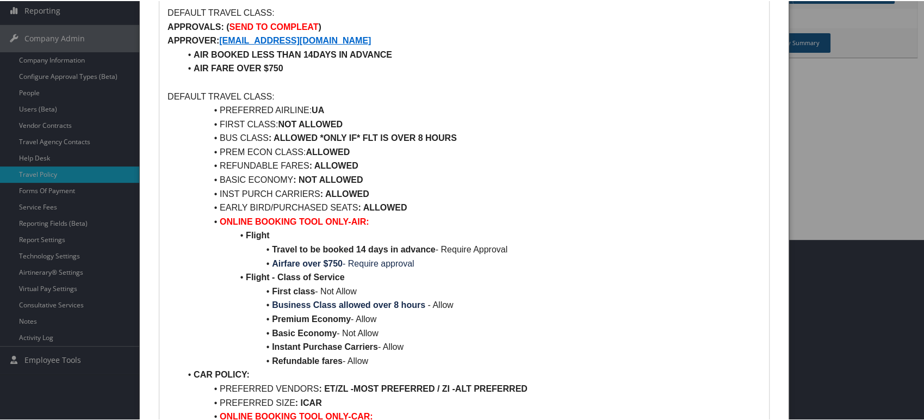
click at [296, 132] on strong ": ALLOWED *ONLY IF* FLT IS OVER 8 HOURS" at bounding box center [363, 136] width 188 height 9
drag, startPoint x: 296, startPoint y: 132, endPoint x: 461, endPoint y: 134, distance: 165.3
click at [461, 132] on li "BUS CLASS : ALLOWED *ONLY IF* FLT IS OVER 8 HOURS" at bounding box center [470, 137] width 580 height 14
click at [404, 181] on li "BASIC ECONOMY : NOT ALLOWED" at bounding box center [470, 179] width 580 height 14
click at [331, 148] on strong "ALLOWED" at bounding box center [327, 150] width 44 height 9
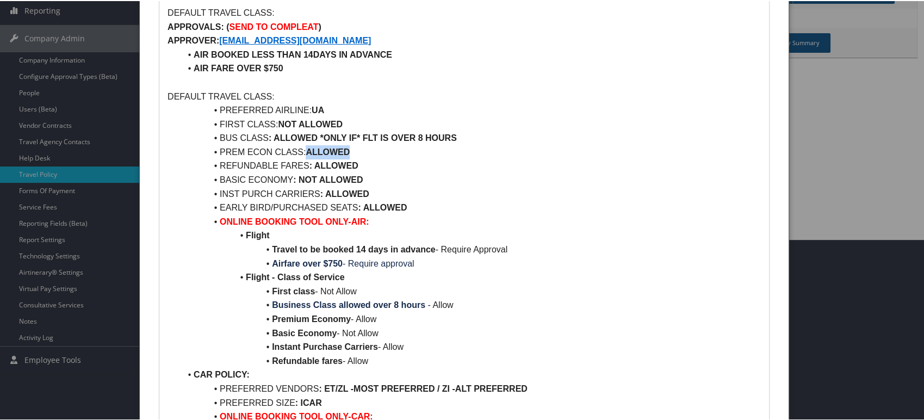
click at [331, 148] on strong "ALLOWED" at bounding box center [327, 150] width 44 height 9
click at [475, 201] on li "EARLY BIRD/PURCHASED SEATS : ALLOWED" at bounding box center [470, 206] width 580 height 14
